Goal: Information Seeking & Learning: Understand process/instructions

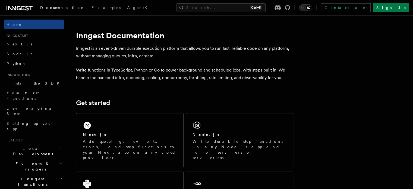
click at [91, 132] on h2 "Next.js" at bounding box center [94, 134] width 23 height 5
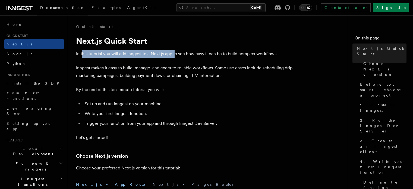
drag, startPoint x: 82, startPoint y: 54, endPoint x: 186, endPoint y: 53, distance: 104.3
click at [185, 53] on p "In this tutorial you will add Inngest to a Next.js app to see how easy it can b…" at bounding box center [184, 54] width 217 height 8
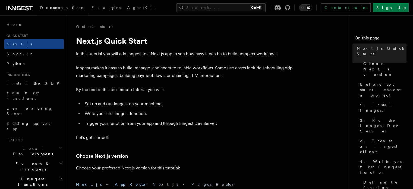
click at [186, 53] on p "In this tutorial you will add Inngest to a Next.js app to see how easy it can b…" at bounding box center [184, 54] width 217 height 8
drag, startPoint x: 127, startPoint y: 53, endPoint x: 146, endPoint y: 56, distance: 19.3
click at [137, 55] on p "In this tutorial you will add Inngest to a Next.js app to see how easy it can b…" at bounding box center [184, 54] width 217 height 8
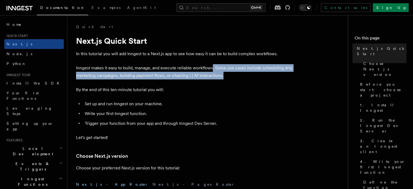
drag, startPoint x: 212, startPoint y: 65, endPoint x: 250, endPoint y: 78, distance: 39.6
click at [250, 78] on p "Inngest makes it easy to build, manage, and execute reliable workflows. Some us…" at bounding box center [184, 71] width 217 height 15
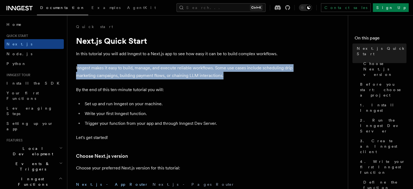
drag, startPoint x: 218, startPoint y: 71, endPoint x: 78, endPoint y: 64, distance: 140.4
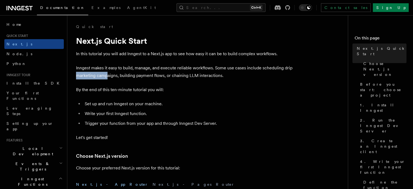
drag, startPoint x: 75, startPoint y: 75, endPoint x: 123, endPoint y: 75, distance: 48.1
click at [123, 75] on p "Inngest makes it easy to build, manage, and execute reliable workflows. Some us…" at bounding box center [184, 71] width 217 height 15
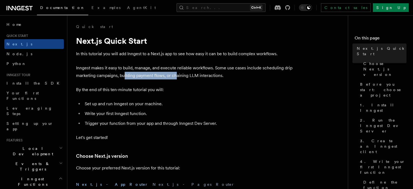
drag, startPoint x: 126, startPoint y: 75, endPoint x: 185, endPoint y: 75, distance: 59.0
click at [182, 75] on p "Inngest makes it easy to build, manage, and execute reliable workflows. Some us…" at bounding box center [184, 71] width 217 height 15
click at [185, 75] on p "Inngest makes it easy to build, manage, and execute reliable workflows. Some us…" at bounding box center [184, 71] width 217 height 15
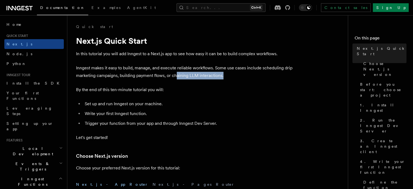
drag, startPoint x: 177, startPoint y: 73, endPoint x: 246, endPoint y: 79, distance: 69.8
click at [246, 79] on p "Inngest makes it easy to build, manage, and execute reliable workflows. Some us…" at bounding box center [184, 71] width 217 height 15
drag, startPoint x: 202, startPoint y: 79, endPoint x: 158, endPoint y: 79, distance: 44.6
click at [158, 79] on p "Inngest makes it easy to build, manage, and execute reliable workflows. Some us…" at bounding box center [184, 71] width 217 height 15
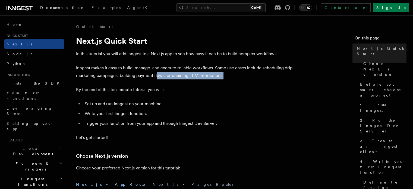
click at [157, 79] on p "Inngest makes it easy to build, manage, and execute reliable workflows. Some us…" at bounding box center [184, 71] width 217 height 15
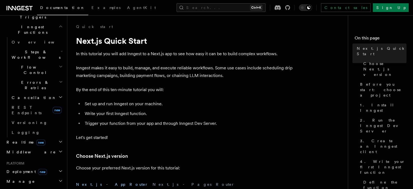
click at [187, 91] on p "By the end of this ten-minute tutorial you will:" at bounding box center [184, 90] width 217 height 8
drag, startPoint x: 130, startPoint y: 90, endPoint x: 79, endPoint y: 90, distance: 51.1
click at [79, 90] on p "By the end of this ten-minute tutorial you will:" at bounding box center [184, 90] width 217 height 8
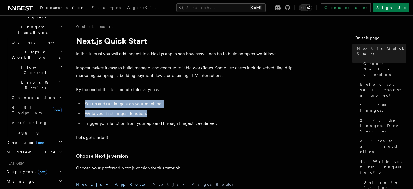
drag, startPoint x: 85, startPoint y: 104, endPoint x: 187, endPoint y: 111, distance: 102.1
click at [186, 111] on ul "Set up and run Inngest on your machine. Write your first Inngest function. Trig…" at bounding box center [184, 113] width 217 height 27
click at [187, 111] on li "Write your first Inngest function." at bounding box center [188, 114] width 210 height 8
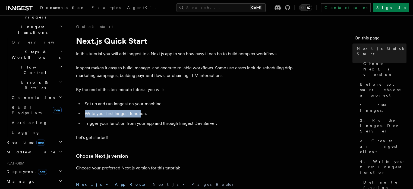
drag, startPoint x: 127, startPoint y: 112, endPoint x: 80, endPoint y: 112, distance: 46.2
click at [80, 112] on ul "Set up and run Inngest on your machine. Write your first Inngest function. Trig…" at bounding box center [184, 113] width 217 height 27
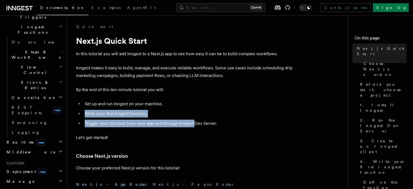
drag, startPoint x: 126, startPoint y: 116, endPoint x: 212, endPoint y: 123, distance: 86.4
click at [210, 123] on ul "Set up and run Inngest on your machine. Write your first Inngest function. Trig…" at bounding box center [184, 113] width 217 height 27
click at [212, 123] on li "Trigger your function from your app and through Inngest Dev Server." at bounding box center [188, 124] width 210 height 8
drag, startPoint x: 233, startPoint y: 117, endPoint x: 85, endPoint y: 111, distance: 147.9
click at [85, 111] on ul "Set up and run Inngest on your machine. Write your first Inngest function. Trig…" at bounding box center [184, 113] width 217 height 27
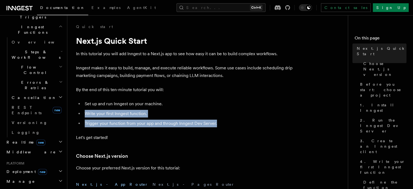
click at [85, 111] on li "Write your first Inngest function." at bounding box center [188, 114] width 210 height 8
drag, startPoint x: 156, startPoint y: 121, endPoint x: 208, endPoint y: 121, distance: 52.4
click at [206, 121] on ul "Set up and run Inngest on your machine. Write your first Inngest function. Trig…" at bounding box center [184, 113] width 217 height 27
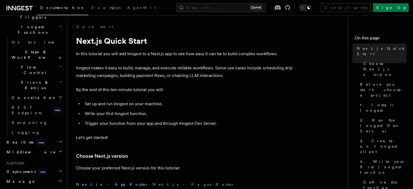
click at [208, 121] on li "Trigger your function from your app and through Inngest Dev Server." at bounding box center [188, 124] width 210 height 8
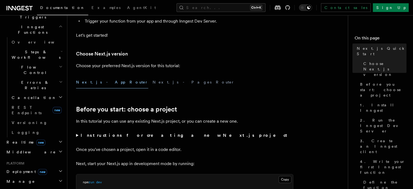
scroll to position [109, 0]
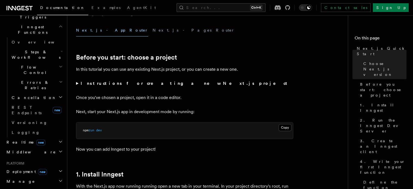
scroll to position [163, 0]
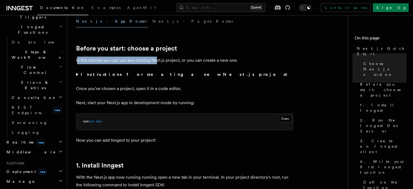
drag, startPoint x: 78, startPoint y: 63, endPoint x: 157, endPoint y: 63, distance: 79.3
click at [156, 63] on p "In this tutorial you can use any existing Next.js project, or you can create a …" at bounding box center [184, 61] width 217 height 8
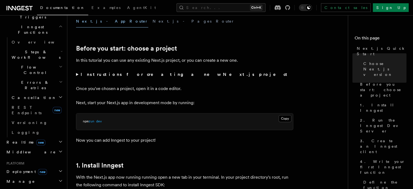
click at [158, 63] on p "In this tutorial you can use any existing Next.js project, or you can create a …" at bounding box center [184, 61] width 217 height 8
click at [180, 45] on h2 "Before you start: choose a project" at bounding box center [184, 49] width 217 height 8
drag, startPoint x: 104, startPoint y: 45, endPoint x: 67, endPoint y: 45, distance: 37.8
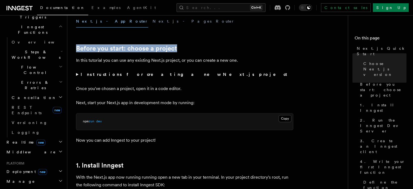
scroll to position [0, 0]
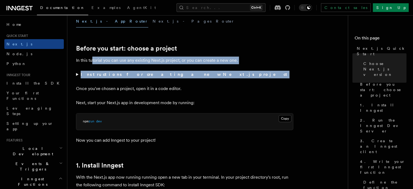
drag, startPoint x: 92, startPoint y: 56, endPoint x: 259, endPoint y: 70, distance: 167.4
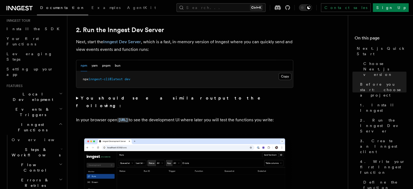
scroll to position [380, 0]
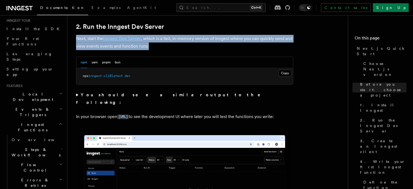
drag, startPoint x: 99, startPoint y: 42, endPoint x: 159, endPoint y: 48, distance: 60.9
click at [159, 48] on p "Next, start the Inngest Dev Server , which is a fast, in-memory version of Inng…" at bounding box center [184, 42] width 217 height 15
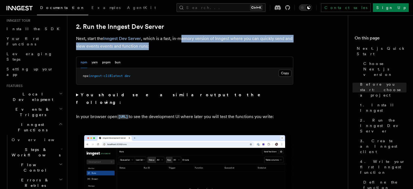
drag, startPoint x: 183, startPoint y: 37, endPoint x: 269, endPoint y: 44, distance: 86.1
click at [269, 44] on p "Next, start the Inngest Dev Server , which is a fast, in-memory version of Inng…" at bounding box center [184, 42] width 217 height 15
click at [270, 44] on p "Next, start the Inngest Dev Server , which is a fast, in-memory version of Inng…" at bounding box center [184, 42] width 217 height 15
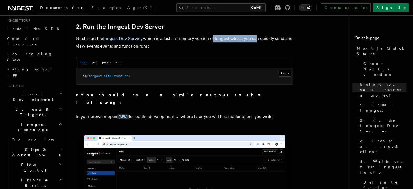
click at [205, 39] on p "Next, start the Inngest Dev Server , which is a fast, in-memory version of Inng…" at bounding box center [184, 42] width 217 height 15
drag, startPoint x: 201, startPoint y: 39, endPoint x: 126, endPoint y: 46, distance: 75.3
click at [201, 39] on p "Next, start the Inngest Dev Server , which is a fast, in-memory version of Inng…" at bounding box center [184, 42] width 217 height 15
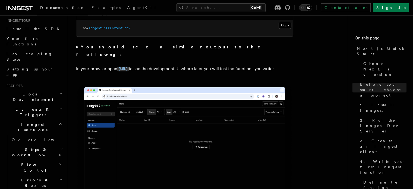
scroll to position [435, 0]
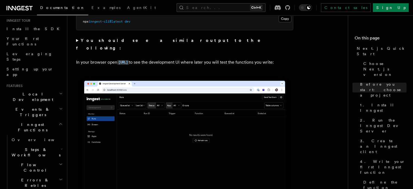
click at [76, 39] on summary "You should see a similar output to the following:" at bounding box center [184, 44] width 217 height 15
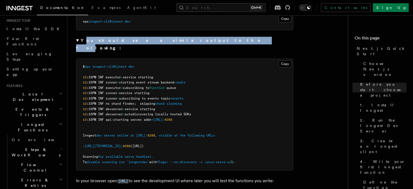
drag, startPoint x: 85, startPoint y: 39, endPoint x: 175, endPoint y: 38, distance: 90.2
click at [175, 38] on strong "You should see a similar output to the following:" at bounding box center [172, 44] width 192 height 13
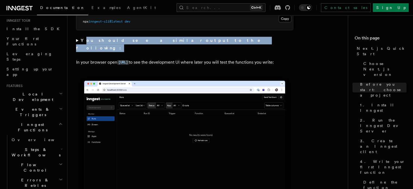
click at [175, 38] on strong "You should see a similar output to the following:" at bounding box center [172, 44] width 192 height 13
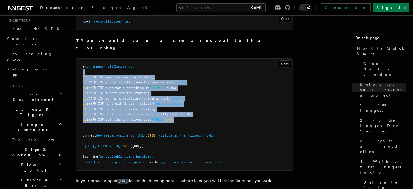
drag, startPoint x: 121, startPoint y: 75, endPoint x: 162, endPoint y: 116, distance: 58.0
click at [162, 116] on pre "$ npx inngest-cli@latest dev 12 :33PM INF executor > service starting 12 :33PM …" at bounding box center [184, 115] width 217 height 112
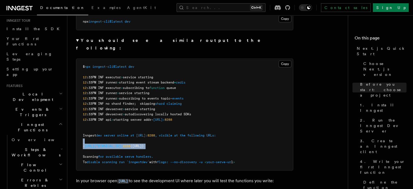
drag, startPoint x: 95, startPoint y: 143, endPoint x: 198, endPoint y: 129, distance: 104.2
click at [196, 130] on pre "$ npx inngest-cli@latest dev 12 :33PM INF executor > service starting 12 :33PM …" at bounding box center [184, 115] width 217 height 112
click at [236, 98] on pre "$ npx inngest-cli@latest dev 12 :33PM INF executor > service starting 12 :33PM …" at bounding box center [184, 115] width 217 height 112
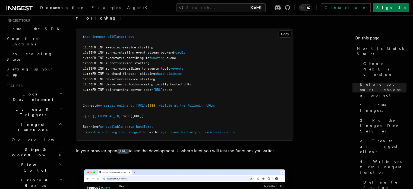
scroll to position [543, 0]
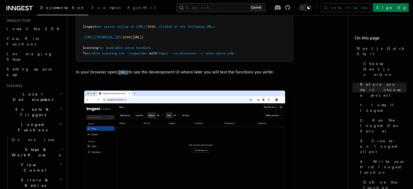
drag, startPoint x: 74, startPoint y: 60, endPoint x: 101, endPoint y: 77, distance: 31.8
drag, startPoint x: 179, startPoint y: 63, endPoint x: 243, endPoint y: 68, distance: 65.2
click at [234, 68] on p "In your browser open http://localhost:8288 to see the development UI where late…" at bounding box center [184, 72] width 217 height 8
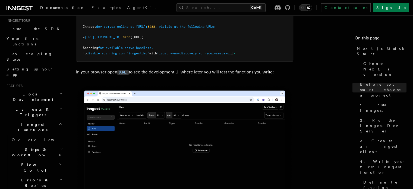
click at [245, 68] on p "In your browser open http://localhost:8288 to see the development UI where late…" at bounding box center [184, 72] width 217 height 8
drag, startPoint x: 244, startPoint y: 63, endPoint x: 274, endPoint y: 63, distance: 29.9
click at [274, 68] on p "In your browser open http://localhost:8288 to see the development UI where late…" at bounding box center [184, 72] width 217 height 8
drag, startPoint x: 101, startPoint y: 69, endPoint x: 86, endPoint y: 69, distance: 14.7
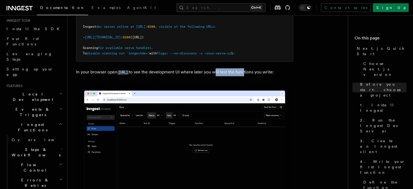
click at [88, 69] on p "In your browser open http://localhost:8288 to see the development UI where late…" at bounding box center [184, 72] width 217 height 8
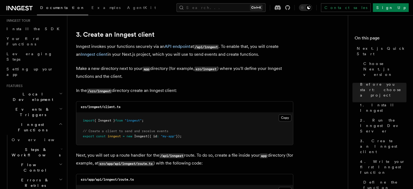
scroll to position [761, 0]
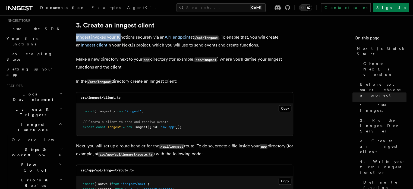
drag, startPoint x: 76, startPoint y: 37, endPoint x: 121, endPoint y: 39, distance: 44.4
click at [120, 39] on p "Inngest invokes your functions securely via an API endpoint at /api/inngest . T…" at bounding box center [184, 40] width 217 height 15
drag, startPoint x: 121, startPoint y: 39, endPoint x: 114, endPoint y: 40, distance: 7.1
click at [122, 39] on p "Inngest invokes your functions securely via an API endpoint at /api/inngest . T…" at bounding box center [184, 40] width 217 height 15
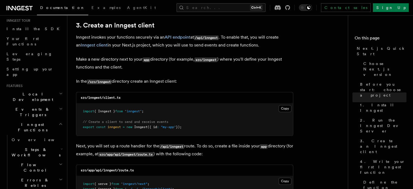
click at [153, 37] on p "Inngest invokes your functions securely via an API endpoint at /api/inngest . T…" at bounding box center [184, 40] width 217 height 15
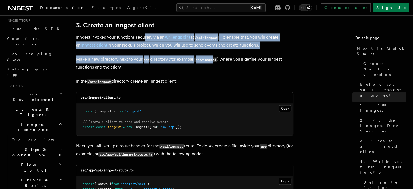
drag, startPoint x: 145, startPoint y: 35, endPoint x: 228, endPoint y: 49, distance: 84.3
click at [235, 44] on p "Inngest invokes your functions securely via an API endpoint at /api/inngest . T…" at bounding box center [184, 40] width 217 height 15
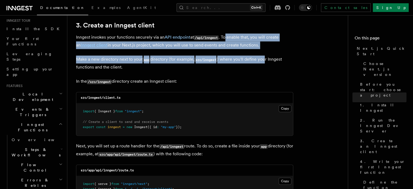
drag, startPoint x: 227, startPoint y: 31, endPoint x: 268, endPoint y: 51, distance: 45.2
click at [268, 42] on p "Inngest invokes your functions securely via an API endpoint at /api/inngest . T…" at bounding box center [184, 40] width 217 height 15
drag, startPoint x: 256, startPoint y: 33, endPoint x: 275, endPoint y: 47, distance: 23.7
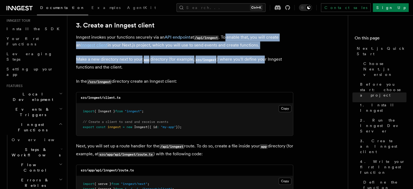
click at [268, 45] on p "Inngest invokes your functions securely via an API endpoint at /api/inngest . T…" at bounding box center [184, 40] width 217 height 15
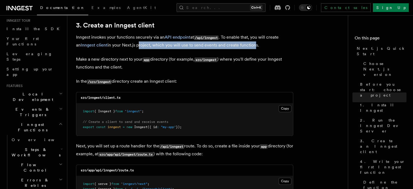
drag, startPoint x: 248, startPoint y: 45, endPoint x: 132, endPoint y: 46, distance: 115.5
click at [132, 46] on p "Inngest invokes your functions securely via an API endpoint at /api/inngest . T…" at bounding box center [184, 40] width 217 height 15
drag, startPoint x: 142, startPoint y: 46, endPoint x: 262, endPoint y: 48, distance: 120.4
click at [262, 48] on p "Inngest invokes your functions securely via an API endpoint at /api/inngest . T…" at bounding box center [184, 40] width 217 height 15
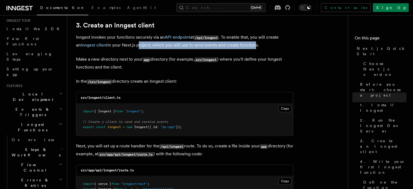
click at [262, 48] on p "Inngest invokes your functions securely via an API endpoint at /api/inngest . T…" at bounding box center [184, 40] width 217 height 15
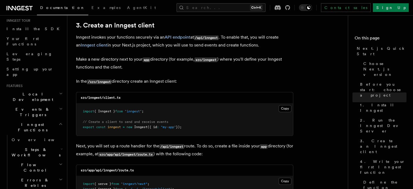
click at [167, 42] on p "Inngest invokes your functions securely via an API endpoint at /api/inngest . T…" at bounding box center [184, 40] width 217 height 15
drag, startPoint x: 148, startPoint y: 42, endPoint x: 198, endPoint y: 47, distance: 49.9
click at [196, 47] on p "Inngest invokes your functions securely via an API endpoint at /api/inngest . T…" at bounding box center [184, 40] width 217 height 15
click at [198, 47] on p "Inngest invokes your functions securely via an API endpoint at /api/inngest . T…" at bounding box center [184, 40] width 217 height 15
click at [236, 47] on p "Inngest invokes your functions securely via an API endpoint at /api/inngest . T…" at bounding box center [184, 40] width 217 height 15
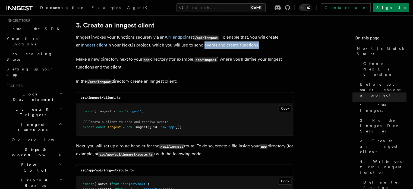
click at [241, 46] on p "Inngest invokes your functions securely via an API endpoint at /api/inngest . T…" at bounding box center [184, 40] width 217 height 15
drag, startPoint x: 227, startPoint y: 43, endPoint x: 254, endPoint y: 44, distance: 26.7
click at [254, 44] on p "Inngest invokes your functions securely via an API endpoint at /api/inngest . T…" at bounding box center [184, 40] width 217 height 15
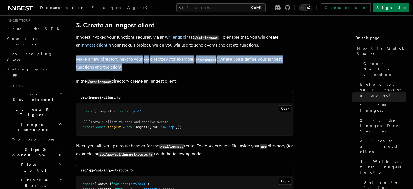
drag, startPoint x: 72, startPoint y: 54, endPoint x: 143, endPoint y: 70, distance: 72.6
click at [143, 70] on p "Make a new directory next to your app directory (for example, src/inngest ) whe…" at bounding box center [184, 62] width 217 height 15
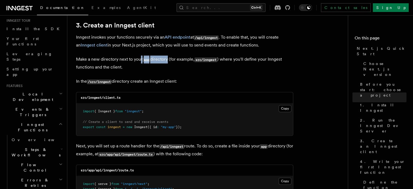
drag, startPoint x: 140, startPoint y: 62, endPoint x: 172, endPoint y: 63, distance: 32.1
click at [169, 63] on p "Make a new directory next to your app directory (for example, src/inngest ) whe…" at bounding box center [184, 62] width 217 height 15
click at [172, 63] on p "Make a new directory next to your app directory (for example, src/inngest ) whe…" at bounding box center [184, 62] width 217 height 15
drag, startPoint x: 193, startPoint y: 60, endPoint x: 229, endPoint y: 60, distance: 36.4
click at [229, 60] on p "Make a new directory next to your app directory (for example, src/inngest ) whe…" at bounding box center [184, 62] width 217 height 15
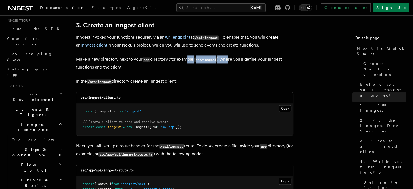
click at [230, 60] on p "Make a new directory next to your app directory (for example, src/inngest ) whe…" at bounding box center [184, 62] width 217 height 15
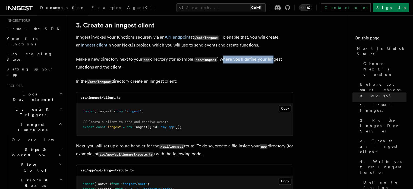
drag, startPoint x: 225, startPoint y: 56, endPoint x: 276, endPoint y: 63, distance: 51.3
click at [276, 63] on p "Make a new directory next to your app directory (for example, src/inngest ) whe…" at bounding box center [184, 62] width 217 height 15
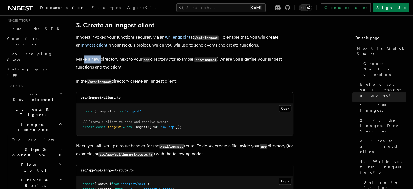
drag, startPoint x: 100, startPoint y: 56, endPoint x: 82, endPoint y: 55, distance: 18.5
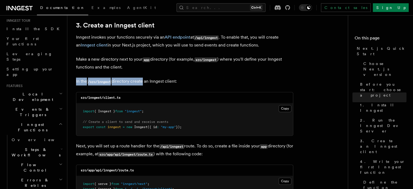
drag, startPoint x: 74, startPoint y: 82, endPoint x: 142, endPoint y: 80, distance: 68.0
click at [142, 80] on p "In the /src/inngest directory create an Inngest client:" at bounding box center [184, 81] width 217 height 8
drag, startPoint x: 122, startPoint y: 76, endPoint x: 203, endPoint y: 82, distance: 81.7
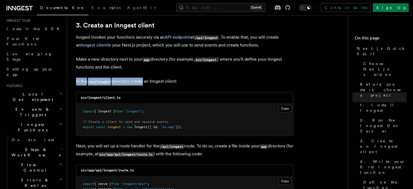
click at [203, 82] on p "In the /src/inngest directory create an Inngest client:" at bounding box center [184, 81] width 217 height 8
drag, startPoint x: 184, startPoint y: 80, endPoint x: 80, endPoint y: 79, distance: 104.1
click at [81, 79] on p "In the /src/inngest directory create an Inngest client:" at bounding box center [184, 81] width 217 height 8
click at [80, 79] on p "In the /src/inngest directory create an Inngest client:" at bounding box center [184, 81] width 217 height 8
drag, startPoint x: 80, startPoint y: 79, endPoint x: 199, endPoint y: 82, distance: 118.8
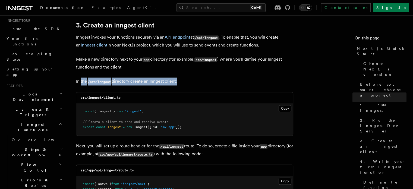
click at [198, 82] on p "In the /src/inngest directory create an Inngest client:" at bounding box center [184, 81] width 217 height 8
click at [201, 82] on p "In the /src/inngest directory create an Inngest client:" at bounding box center [184, 81] width 217 height 8
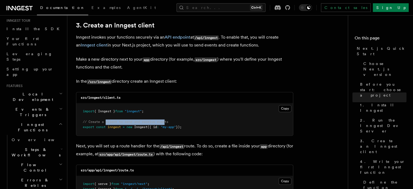
drag, startPoint x: 107, startPoint y: 122, endPoint x: 171, endPoint y: 124, distance: 64.7
click at [171, 124] on pre "import { Inngest } from "inngest" ; // Create a client to send and receive even…" at bounding box center [184, 119] width 217 height 32
click at [172, 124] on pre "import { Inngest } from "inngest" ; // Create a client to send and receive even…" at bounding box center [184, 119] width 217 height 32
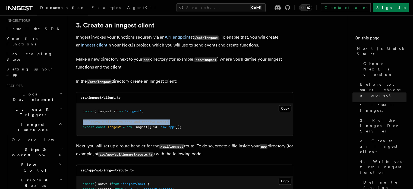
click at [159, 127] on span ":" at bounding box center [158, 127] width 2 height 4
click at [165, 126] on span ""my-app"" at bounding box center [168, 127] width 15 height 4
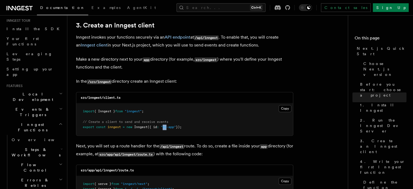
click at [165, 126] on span ""my-app"" at bounding box center [168, 127] width 15 height 4
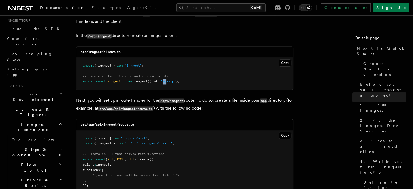
scroll to position [815, 0]
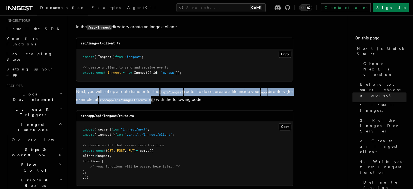
drag, startPoint x: 73, startPoint y: 90, endPoint x: 160, endPoint y: 99, distance: 87.2
click at [154, 99] on code "src/app/api/inngest/route.ts" at bounding box center [125, 100] width 55 height 5
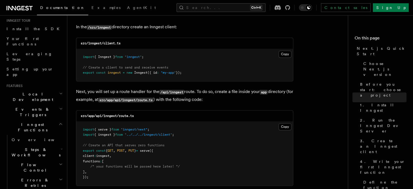
click at [221, 96] on p "Next, you will set up a route handler for the /api/inngest route. To do so, cre…" at bounding box center [184, 96] width 217 height 16
drag, startPoint x: 201, startPoint y: 91, endPoint x: 262, endPoint y: 94, distance: 61.5
click at [262, 94] on p "Next, you will set up a route handler for the /api/inngest route. To do so, cre…" at bounding box center [184, 96] width 217 height 16
click at [265, 94] on code "app" at bounding box center [264, 92] width 8 height 5
drag, startPoint x: 245, startPoint y: 96, endPoint x: 280, endPoint y: 95, distance: 35.1
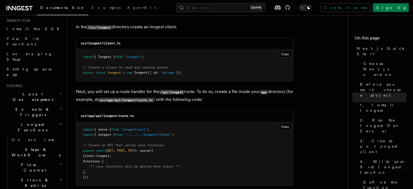
click at [280, 95] on p "Next, you will set up a route handler for the /api/inngest route. To do so, cre…" at bounding box center [184, 96] width 217 height 16
drag, startPoint x: 280, startPoint y: 95, endPoint x: 241, endPoint y: 95, distance: 38.3
click at [280, 94] on p "Next, you will set up a route handler for the /api/inngest route. To do so, cre…" at bounding box center [184, 96] width 217 height 16
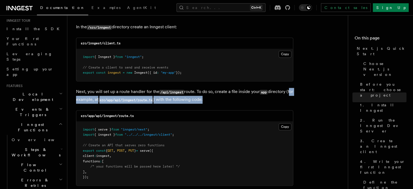
drag
click at [228, 98] on p "Next, you will set up a route handler for the /api/inngest route. To do so, cre…" at bounding box center [184, 96] width 217 height 16
click at [133, 99] on p "Next, you will set up a route handler for the /api/inngest route. To do so, cre…" at bounding box center [184, 96] width 217 height 16
click at [133, 99] on code "src/app/api/inngest/route.ts" at bounding box center [125, 100] width 55 height 5
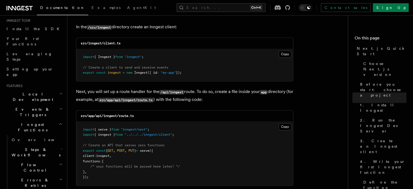
scroll to position [869, 0]
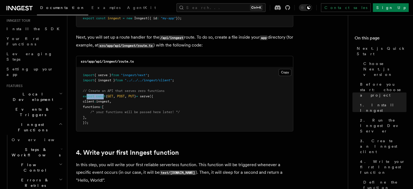
drag, startPoint x: 86, startPoint y: 98, endPoint x: 112, endPoint y: 100, distance: 25.9
click at [110, 100] on pre "import { serve } from "inngest/next" ; import { inngest } from "../../../innges…" at bounding box center [184, 99] width 217 height 64
click at [109, 100] on span "inngest" at bounding box center [102, 101] width 13 height 4
drag, startPoint x: 75, startPoint y: 101, endPoint x: 105, endPoint y: 114, distance: 33.5
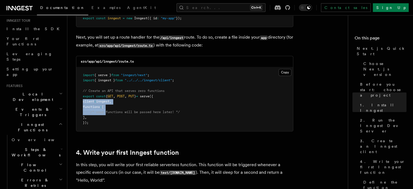
click at [105, 114] on span "/* your functions will be passed here later! */" at bounding box center [134, 112] width 89 height 4
drag, startPoint x: 102, startPoint y: 89, endPoint x: 163, endPoint y: 101, distance: 62.1
click at [156, 101] on pre "import { serve } from "inngest/next" ; import { inngest } from "../../../innges…" at bounding box center [184, 99] width 217 height 64
click at [163, 101] on pre "import { serve } from "inngest/next" ; import { inngest } from "../../../innges…" at bounding box center [184, 99] width 217 height 64
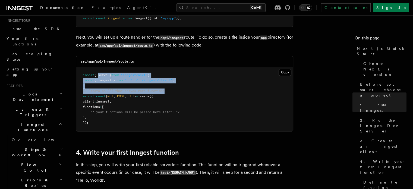
drag, startPoint x: 116, startPoint y: 83, endPoint x: 221, endPoint y: 92, distance: 104.7
click at [208, 91] on pre "import { serve } from "inngest/next" ; import { inngest } from "../../../innges…" at bounding box center [184, 99] width 217 height 64
click at [221, 92] on pre "import { serve } from "inngest/next" ; import { inngest } from "../../../innges…" at bounding box center [184, 99] width 217 height 64
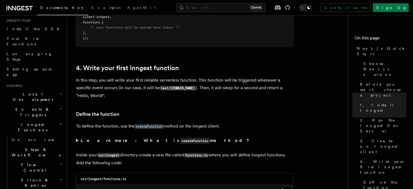
scroll to position [978, 0]
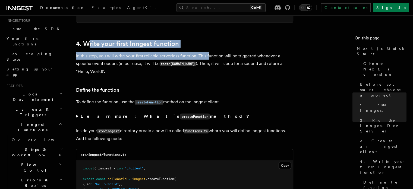
drag, startPoint x: 89, startPoint y: 39, endPoint x: 209, endPoint y: 51, distance: 121.5
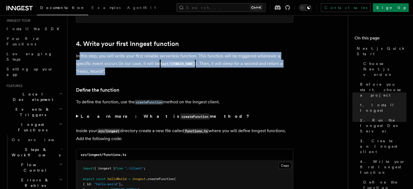
drag, startPoint x: 79, startPoint y: 54, endPoint x: 107, endPoint y: 74, distance: 33.6
click at [107, 74] on p "In this step, you will write your first reliable serverless function. This func…" at bounding box center [184, 63] width 217 height 23
drag, startPoint x: 111, startPoint y: 58, endPoint x: 136, endPoint y: 76, distance: 29.8
click at [135, 75] on p "In this step, you will write your first reliable serverless function. This func…" at bounding box center [184, 63] width 217 height 23
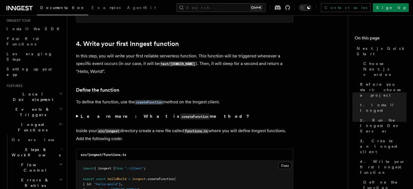
drag, startPoint x: 132, startPoint y: 56, endPoint x: 147, endPoint y: 57, distance: 14.7
click at [147, 57] on p "In this step, you will write your first reliable serverless function. This func…" at bounding box center [184, 63] width 217 height 23
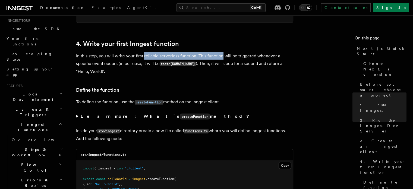
drag, startPoint x: 147, startPoint y: 57, endPoint x: 211, endPoint y: 54, distance: 64.2
click at [211, 54] on p "In this step, you will write your first reliable serverless function. This func…" at bounding box center [184, 63] width 217 height 23
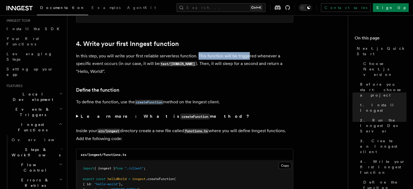
drag, startPoint x: 240, startPoint y: 52, endPoint x: 253, endPoint y: 52, distance: 13.0
click at [253, 52] on p "In this step, you will write your first reliable serverless function. This func…" at bounding box center [184, 63] width 217 height 23
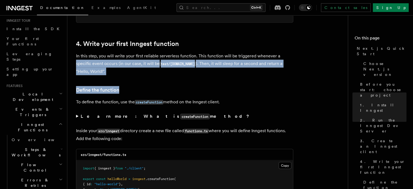
drag, startPoint x: 73, startPoint y: 62, endPoint x: 124, endPoint y: 81, distance: 54.2
click at [126, 64] on p "In this step, you will write your first reliable serverless function. This func…" at bounding box center [184, 63] width 217 height 23
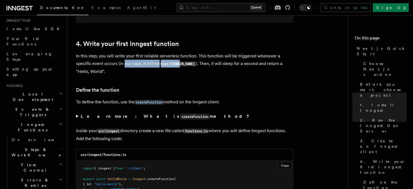
drag, startPoint x: 126, startPoint y: 64, endPoint x: 177, endPoint y: 66, distance: 51.4
click at [177, 66] on p "In this step, you will write your first reliable serverless function. This func…" at bounding box center [184, 63] width 217 height 23
click at [177, 66] on code "test/hello.world" at bounding box center [178, 63] width 36 height 5
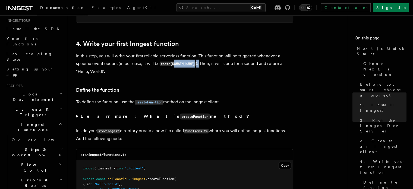
drag, startPoint x: 174, startPoint y: 61, endPoint x: 201, endPoint y: 61, distance: 26.6
click at [201, 61] on p "In this step, you will write your first reliable serverless function. This func…" at bounding box center [184, 63] width 217 height 23
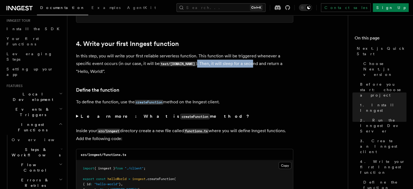
drag, startPoint x: 194, startPoint y: 61, endPoint x: 250, endPoint y: 61, distance: 55.7
click at [250, 61] on p "In this step, you will write your first reliable serverless function. This func…" at bounding box center [184, 63] width 217 height 23
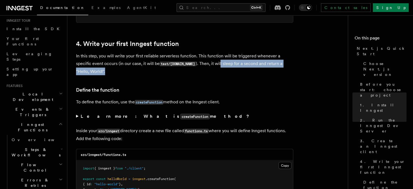
drag, startPoint x: 217, startPoint y: 62, endPoint x: 277, endPoint y: 73, distance: 60.5
click at [277, 73] on p "In this step, you will write your first reliable serverless function. This func…" at bounding box center [184, 63] width 217 height 23
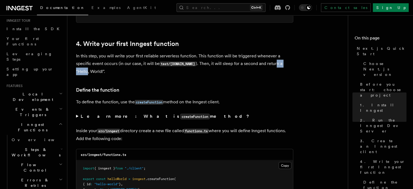
drag, startPoint x: 285, startPoint y: 62, endPoint x: 291, endPoint y: 64, distance: 6.2
click at [291, 64] on p "In this step, you will write your first reliable serverless function. This func…" at bounding box center [184, 63] width 217 height 23
drag, startPoint x: 76, startPoint y: 69, endPoint x: 108, endPoint y: 75, distance: 32.0
click at [103, 74] on p "In this step, you will write your first reliable serverless function. This func…" at bounding box center [184, 63] width 217 height 23
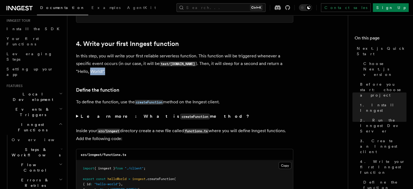
click at [108, 75] on p "In this step, you will write your first reliable serverless function. This func…" at bounding box center [184, 63] width 217 height 23
drag, startPoint x: 82, startPoint y: 97, endPoint x: 141, endPoint y: 98, distance: 59.2
click at [141, 98] on p "To define the function, use the createFunction method on the Inngest client." at bounding box center [184, 102] width 217 height 8
drag, startPoint x: 134, startPoint y: 101, endPoint x: 140, endPoint y: 101, distance: 5.7
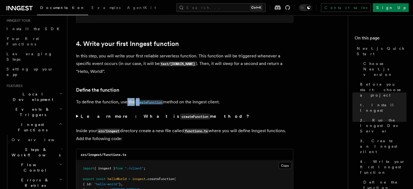
click at [140, 101] on p "To define the function, use the createFunction method on the Inngest client." at bounding box center [184, 102] width 217 height 8
drag, startPoint x: 176, startPoint y: 102, endPoint x: 230, endPoint y: 102, distance: 53.5
click at [230, 102] on p "To define the function, use the createFunction method on the Inngest client." at bounding box center [184, 102] width 217 height 8
drag, startPoint x: 183, startPoint y: 100, endPoint x: 231, endPoint y: 101, distance: 48.1
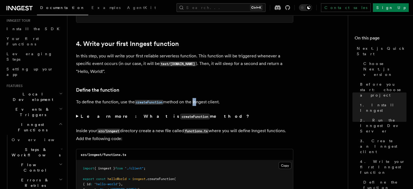
click at [228, 101] on p "To define the function, use the createFunction method on the Inngest client." at bounding box center [184, 102] width 217 height 8
click at [231, 101] on p "To define the function, use the createFunction method on the Inngest client." at bounding box center [184, 102] width 217 height 8
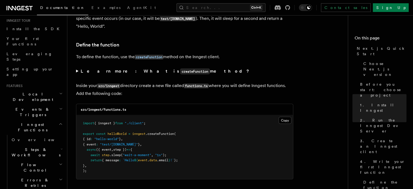
scroll to position [1032, 0]
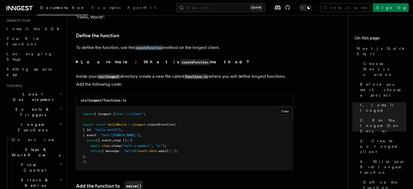
click at [78, 63] on summary "Learn more: What is createFunction method?" at bounding box center [184, 62] width 217 height 8
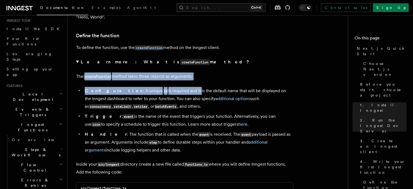
drag, startPoint x: 117, startPoint y: 81, endPoint x: 173, endPoint y: 84, distance: 56.9
click at [173, 84] on details "Learn more: What is createFunction method? The createFunction method takes thre…" at bounding box center [184, 106] width 217 height 96
click at [202, 84] on details "Learn more: What is createFunction method? The createFunction method takes thre…" at bounding box center [184, 106] width 217 height 96
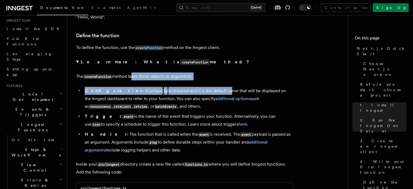
click at [210, 84] on details "Learn more: What is createFunction method? The createFunction method takes thre…" at bounding box center [184, 106] width 217 height 96
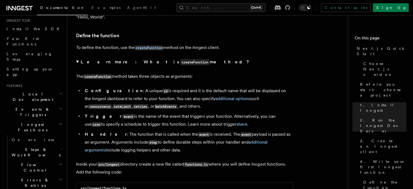
click at [229, 69] on details "Learn more: What is createFunction method? The createFunction method takes thre…" at bounding box center [184, 106] width 217 height 96
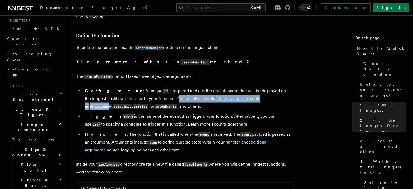
drag, startPoint x: 154, startPoint y: 100, endPoint x: 270, endPoint y: 97, distance: 115.8
click at [270, 97] on li "Configuration : A unique id is required and it is the default name that will be…" at bounding box center [188, 98] width 210 height 23
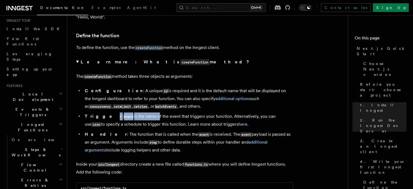
drag, startPoint x: 108, startPoint y: 113, endPoint x: 138, endPoint y: 118, distance: 30.2
click at [137, 118] on ul "Configuration : A unique id is required and it is the default name that will be…" at bounding box center [184, 120] width 217 height 67
click at [138, 118] on li "Trigger : event is the name of the event that triggers your function. Alternati…" at bounding box center [188, 120] width 210 height 16
drag, startPoint x: 123, startPoint y: 118, endPoint x: 173, endPoint y: 118, distance: 49.4
click at [172, 118] on li "Trigger : event is the name of the event that triggers your function. Alternati…" at bounding box center [188, 120] width 210 height 16
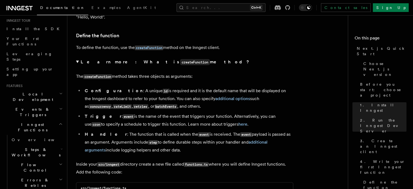
click at [173, 118] on li "Trigger : event is the name of the event that triggers your function. Alternati…" at bounding box center [188, 120] width 210 height 16
drag, startPoint x: 164, startPoint y: 118, endPoint x: 214, endPoint y: 118, distance: 49.7
click at [214, 118] on li "Trigger : event is the name of the event that triggers your function. Alternati…" at bounding box center [188, 120] width 210 height 16
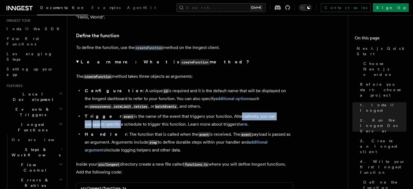
drag, startPoint x: 218, startPoint y: 116, endPoint x: 292, endPoint y: 121, distance: 74.1
click at [292, 121] on li "Trigger : event is the name of the event that triggers your function. Alternati…" at bounding box center [188, 120] width 210 height 16
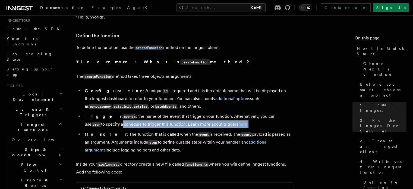
drag, startPoint x: 228, startPoint y: 124, endPoint x: 78, endPoint y: 127, distance: 150.5
click at [78, 127] on ul "Configuration : A unique id is required and it is the default name that will be…" at bounding box center [184, 120] width 217 height 67
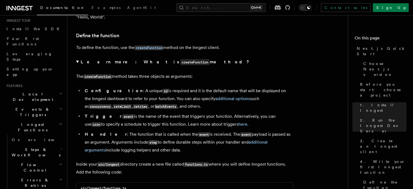
click at [101, 122] on code "cron" at bounding box center [97, 124] width 10 height 5
drag, startPoint x: 95, startPoint y: 123, endPoint x: 142, endPoint y: 123, distance: 46.7
click at [142, 123] on li "Trigger : event is the name of the event that triggers your function. Alternati…" at bounding box center [188, 120] width 210 height 16
click at [143, 123] on li "Trigger : event is the name of the event that triggers your function. Alternati…" at bounding box center [188, 120] width 210 height 16
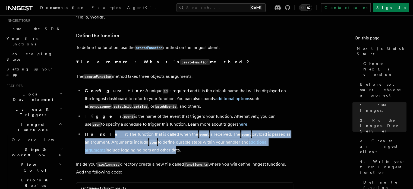
drag, startPoint x: 96, startPoint y: 134, endPoint x: 158, endPoint y: 149, distance: 63.1
click at [158, 149] on li "Handler : The function that is called when the event is received. The event pay…" at bounding box center [188, 141] width 210 height 23
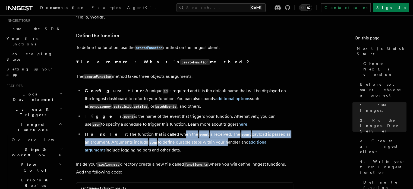
drag, startPoint x: 159, startPoint y: 135, endPoint x: 226, endPoint y: 140, distance: 66.5
click at [223, 140] on li "Handler : The function that is called when the event is received. The event pay…" at bounding box center [188, 141] width 210 height 23
click at [212, 137] on li "Handler : The function that is called when the event is received. The event pay…" at bounding box center [188, 141] width 210 height 23
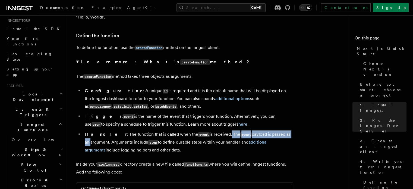
drag, startPoint x: 224, startPoint y: 131, endPoint x: 275, endPoint y: 132, distance: 51.4
click at [275, 132] on li "Handler : The function that is called when the event is received. The event pay…" at bounding box center [188, 141] width 210 height 23
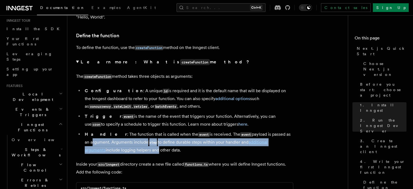
drag, startPoint x: 83, startPoint y: 142, endPoint x: 138, endPoint y: 150, distance: 55.4
click at [137, 149] on li "Handler : The function that is called when the event is received. The event pay…" at bounding box center [188, 141] width 210 height 23
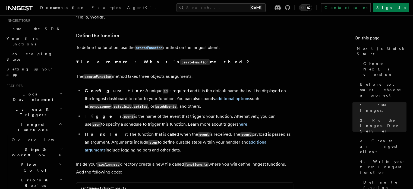
click at [145, 150] on li "Handler : The function that is called when the event is received. The event pay…" at bounding box center [188, 141] width 210 height 23
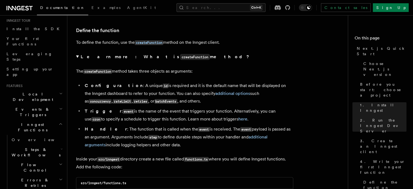
scroll to position [1087, 0]
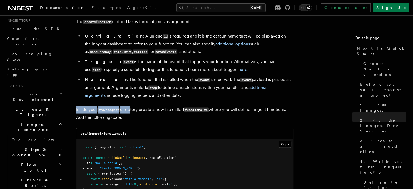
drag, startPoint x: 107, startPoint y: 106, endPoint x: 132, endPoint y: 114, distance: 25.9
click at [132, 114] on p "Inside your src/inngest directory create a new file called functions.ts where y…" at bounding box center [184, 113] width 217 height 15
drag, startPoint x: 145, startPoint y: 113, endPoint x: 190, endPoint y: 114, distance: 45.1
click at [189, 114] on p "Inside your src/inngest directory create a new file called functions.ts where y…" at bounding box center [184, 113] width 217 height 15
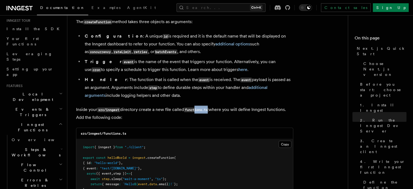
drag, startPoint x: 198, startPoint y: 113, endPoint x: 213, endPoint y: 113, distance: 15.5
click at [212, 113] on p "Inside your src/inngest directory create a new file called functions.ts where y…" at bounding box center [184, 113] width 217 height 15
click at [214, 113] on p "Inside your src/inngest directory create a new file called functions.ts where y…" at bounding box center [184, 113] width 217 height 15
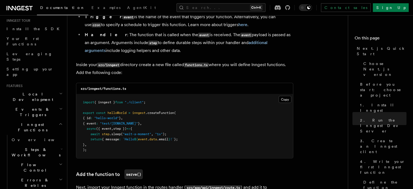
scroll to position [1141, 0]
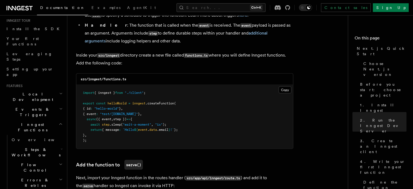
drag, startPoint x: 84, startPoint y: 104, endPoint x: 155, endPoint y: 144, distance: 81.1
click at [155, 144] on pre "import { inngest } from "./client" ; export const helloWorld = inngest .createF…" at bounding box center [184, 117] width 217 height 64
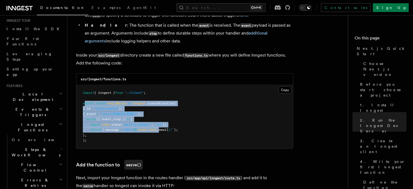
drag, startPoint x: 86, startPoint y: 106, endPoint x: 214, endPoint y: 143, distance: 133.5
click at [187, 142] on pre "import { inngest } from "./client" ; export const helloWorld = inngest .createF…" at bounding box center [184, 117] width 217 height 64
click at [222, 143] on pre "import { inngest } from "./client" ; export const helloWorld = inngest .createF…" at bounding box center [184, 117] width 217 height 64
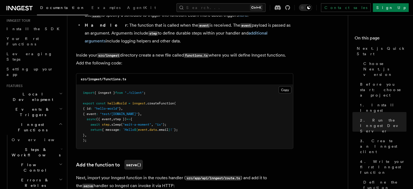
click at [221, 107] on pre "import { inngest } from "./client" ; export const helloWorld = inngest .createF…" at bounding box center [184, 117] width 217 height 64
click at [214, 102] on pre "import { inngest } from "./client" ; export const helloWorld = inngest .createF…" at bounding box center [184, 117] width 217 height 64
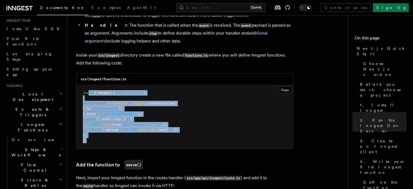
drag, startPoint x: 94, startPoint y: 102, endPoint x: 175, endPoint y: 145, distance: 91.5
click at [171, 144] on pre "import { inngest } from "./client" ; export const helloWorld = inngest .createF…" at bounding box center [184, 117] width 217 height 64
click at [134, 118] on pre "import { inngest } from "./client" ; export const helloWorld = inngest .createF…" at bounding box center [184, 117] width 217 height 64
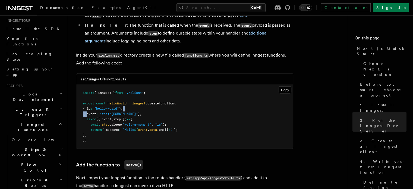
drag, startPoint x: 86, startPoint y: 114, endPoint x: 177, endPoint y: 113, distance: 91.3
click at [176, 113] on pre "import { inngest } from "./client" ; export const helloWorld = inngest .createF…" at bounding box center [184, 117] width 217 height 64
click at [177, 113] on pre "import { inngest } from "./client" ; export const helloWorld = inngest .createF…" at bounding box center [184, 117] width 217 height 64
drag, startPoint x: 90, startPoint y: 126, endPoint x: 181, endPoint y: 129, distance: 91.0
click at [180, 129] on pre "import { inngest } from "./client" ; export const helloWorld = inngest .createF…" at bounding box center [184, 117] width 217 height 64
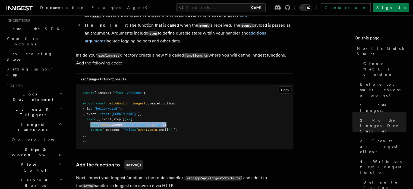
click at [181, 129] on pre "import { inngest } from "./client" ; export const helloWorld = inngest .createF…" at bounding box center [184, 117] width 217 height 64
click at [232, 127] on pre "import { inngest } from "./client" ; export const helloWorld = inngest .createF…" at bounding box center [184, 117] width 217 height 64
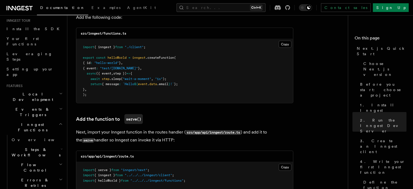
scroll to position [1195, 0]
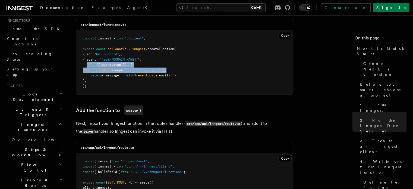
drag, startPoint x: 86, startPoint y: 68, endPoint x: 207, endPoint y: 73, distance: 121.5
click at [196, 73] on pre "import { inngest } from "./client" ; export const helloWorld = inngest .createF…" at bounding box center [184, 62] width 217 height 64
click at [208, 73] on pre "import { inngest } from "./client" ; export const helloWorld = inngest .createF…" at bounding box center [184, 62] width 217 height 64
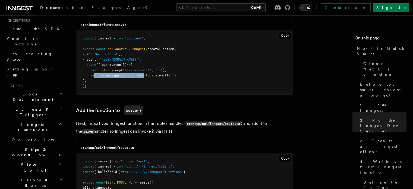
drag, startPoint x: 94, startPoint y: 79, endPoint x: 151, endPoint y: 78, distance: 57.1
click at [150, 77] on span "return { message : `Hello ${ event . data .email } !` };" at bounding box center [130, 75] width 95 height 4
click at [148, 77] on span "event" at bounding box center [143, 75] width 10 height 4
click at [129, 77] on span "`Hello" at bounding box center [128, 75] width 11 height 4
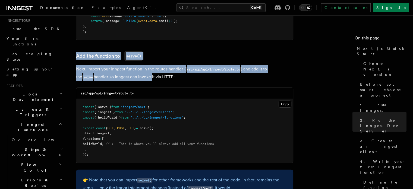
drag, startPoint x: 74, startPoint y: 54, endPoint x: 133, endPoint y: 75, distance: 62.4
click at [133, 75] on p "Next, import your Inngest function in the routes handler ( src/app/api/inngest/…" at bounding box center [184, 73] width 217 height 16
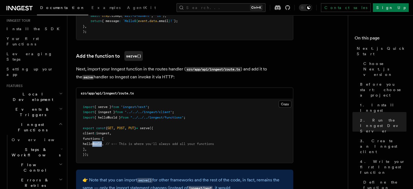
drag, startPoint x: 92, startPoint y: 147, endPoint x: 109, endPoint y: 147, distance: 17.1
click at [102, 146] on span "helloWorld" at bounding box center [92, 144] width 19 height 4
drag, startPoint x: 134, startPoint y: 144, endPoint x: 181, endPoint y: 146, distance: 46.5
click at [178, 146] on span "// <-- This is where you'll always add all your functions" at bounding box center [160, 144] width 108 height 4
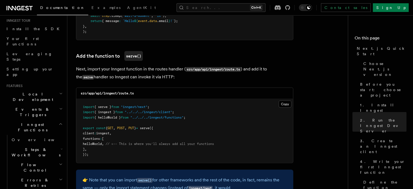
click at [181, 146] on span "// <-- This is where you'll always add all your functions" at bounding box center [160, 144] width 108 height 4
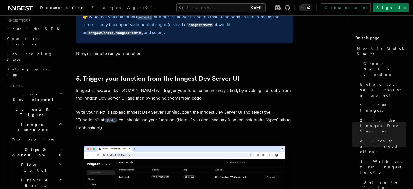
click at [199, 90] on p "Inngest is powered by events.You will trigger your function in two ways: first,…" at bounding box center [184, 94] width 217 height 15
click at [211, 80] on link "5. Trigger your function from the Inngest Dev Server UI" at bounding box center [157, 79] width 163 height 8
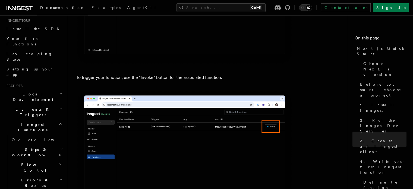
scroll to position [1624, 0]
